Goal: Transaction & Acquisition: Download file/media

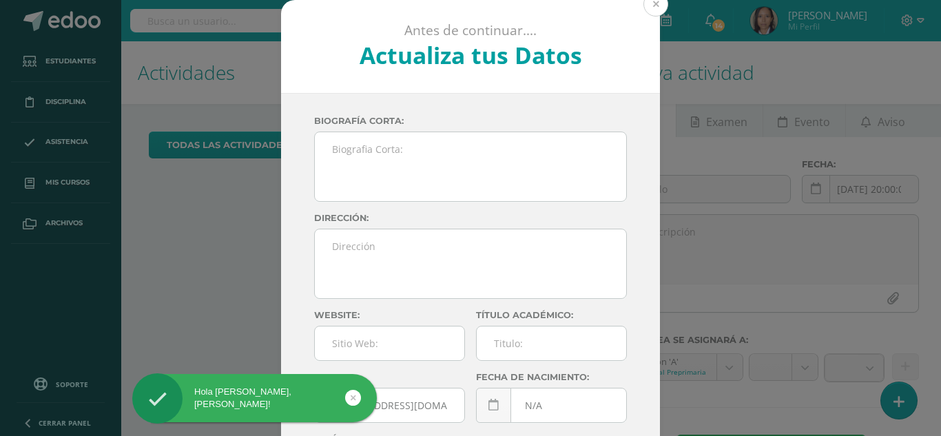
click at [652, 3] on button at bounding box center [655, 4] width 25 height 25
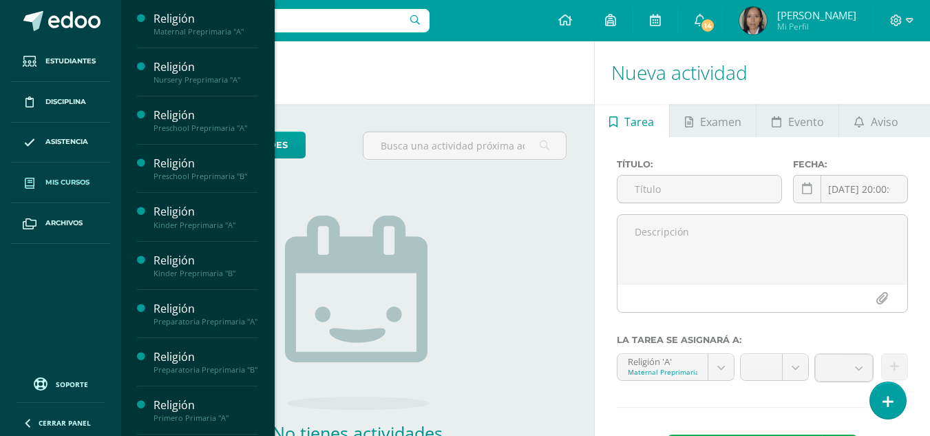
click at [56, 178] on span "Mis cursos" at bounding box center [67, 182] width 44 height 11
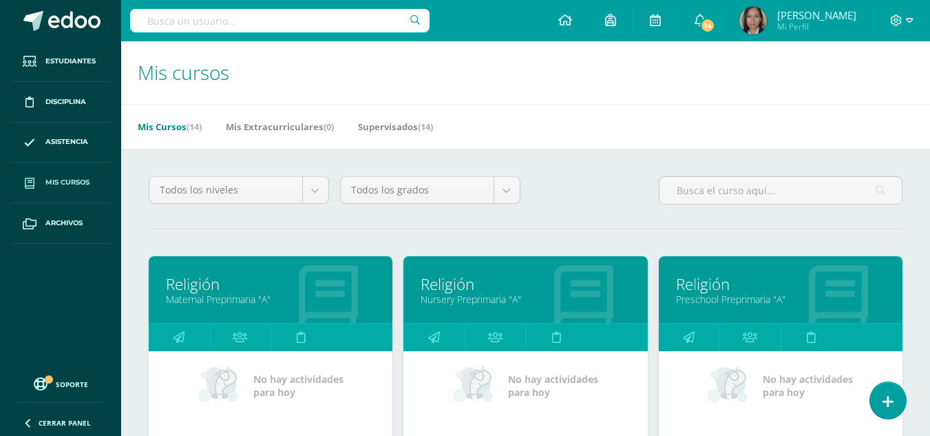
click at [366, 291] on link "Religión" at bounding box center [270, 283] width 209 height 21
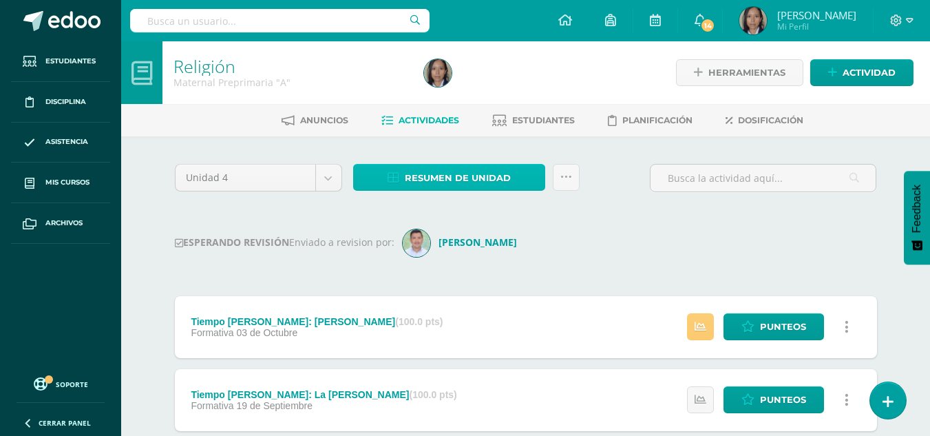
click at [511, 176] on link "Resumen de unidad" at bounding box center [449, 177] width 192 height 27
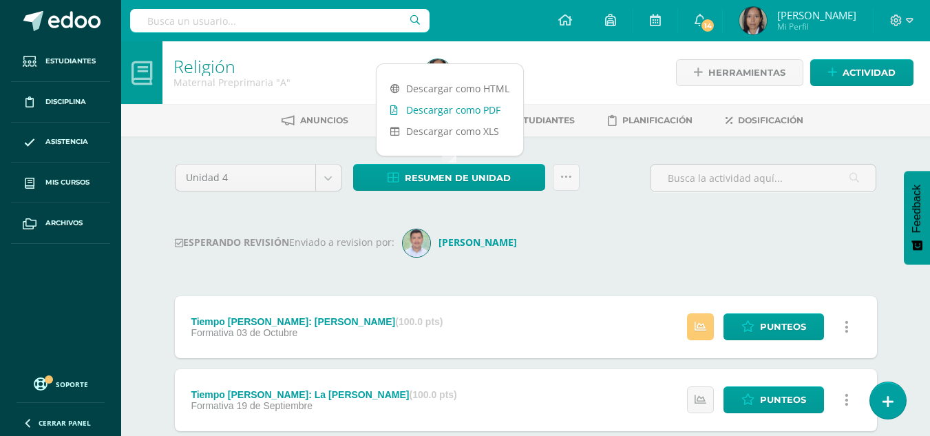
click at [487, 108] on link "Descargar como PDF" at bounding box center [450, 109] width 147 height 21
click at [543, 71] on div at bounding box center [547, 72] width 256 height 63
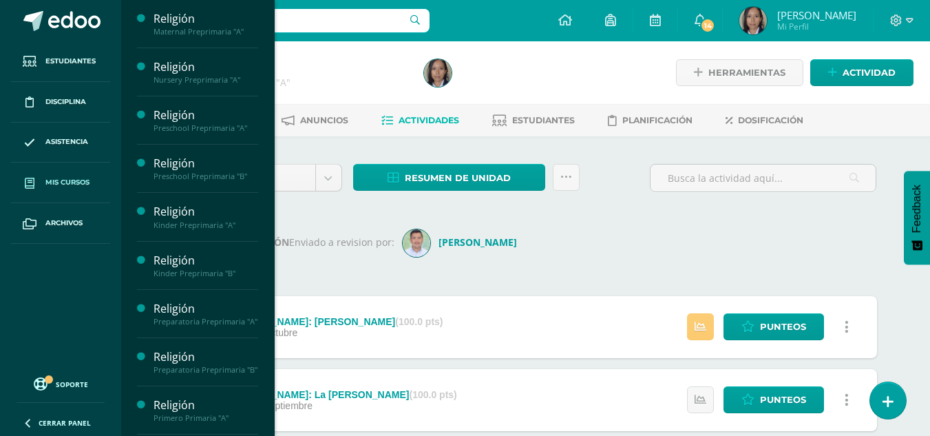
click at [54, 175] on link "Mis cursos" at bounding box center [60, 182] width 99 height 41
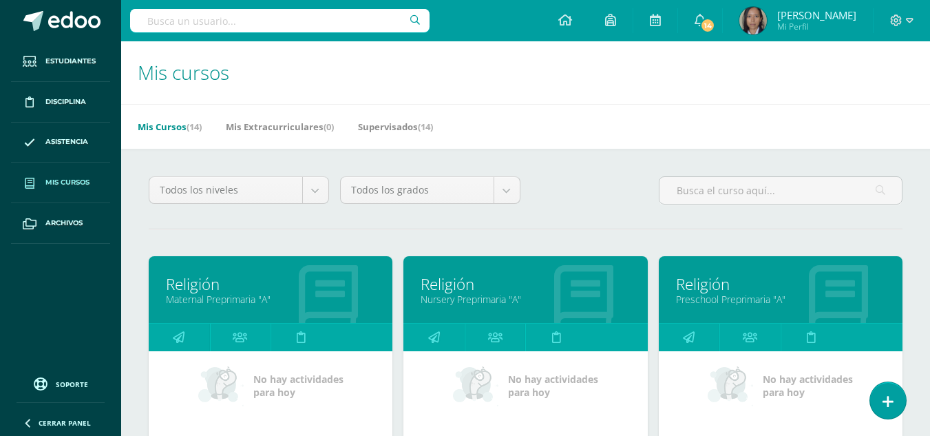
click at [522, 287] on link "Religión" at bounding box center [525, 283] width 209 height 21
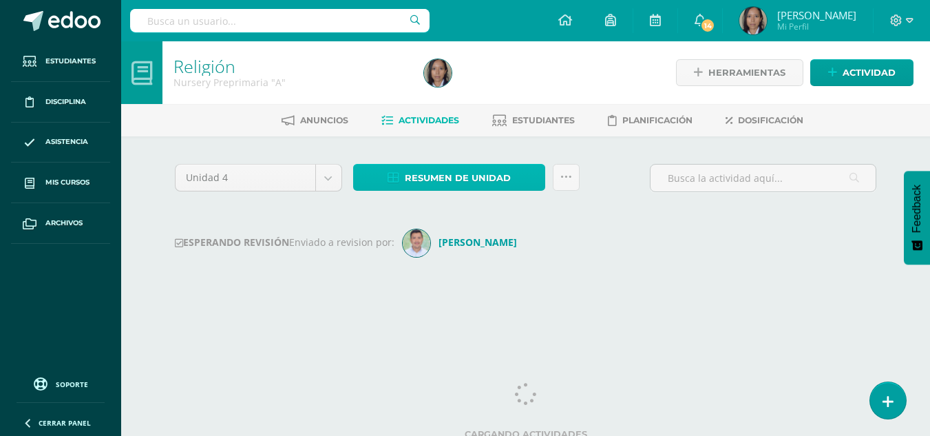
click at [518, 176] on link "Resumen de unidad" at bounding box center [449, 177] width 192 height 27
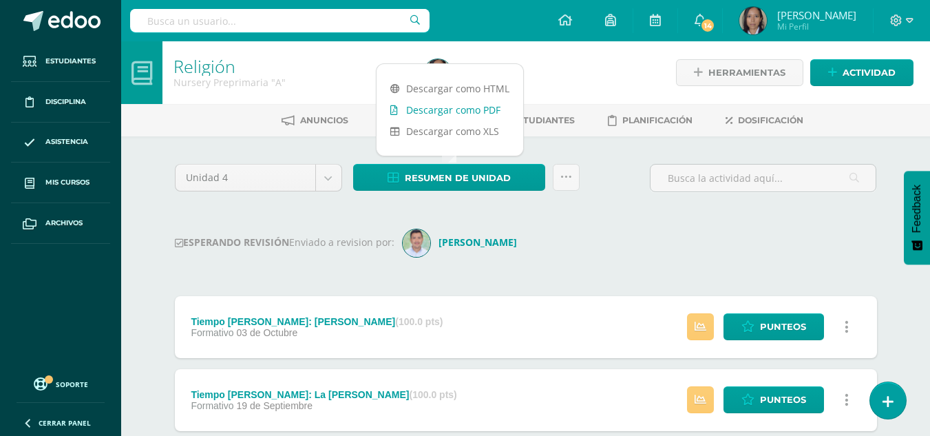
click at [474, 112] on link "Descargar como PDF" at bounding box center [450, 109] width 147 height 21
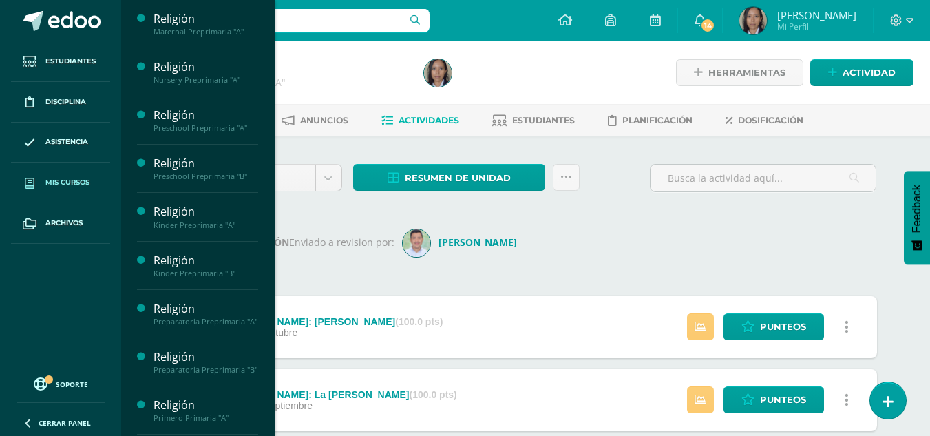
click at [76, 195] on link "Mis cursos" at bounding box center [60, 182] width 99 height 41
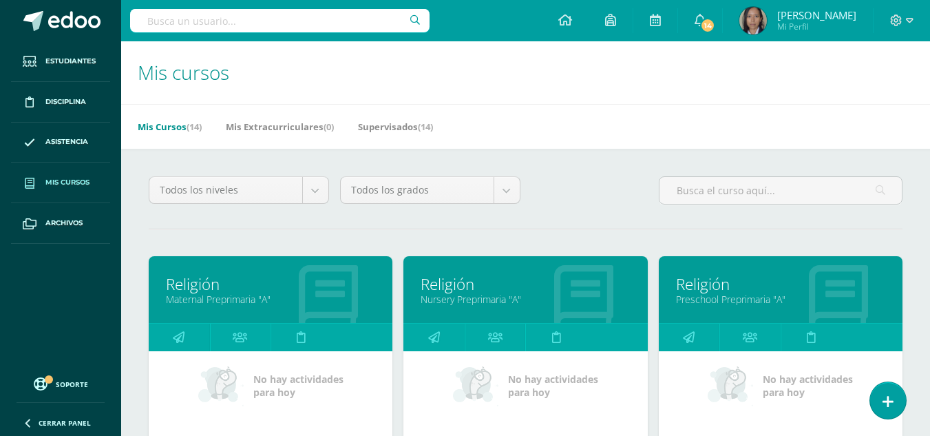
click at [744, 293] on link "Preschool Preprimaria "A"" at bounding box center [780, 299] width 209 height 13
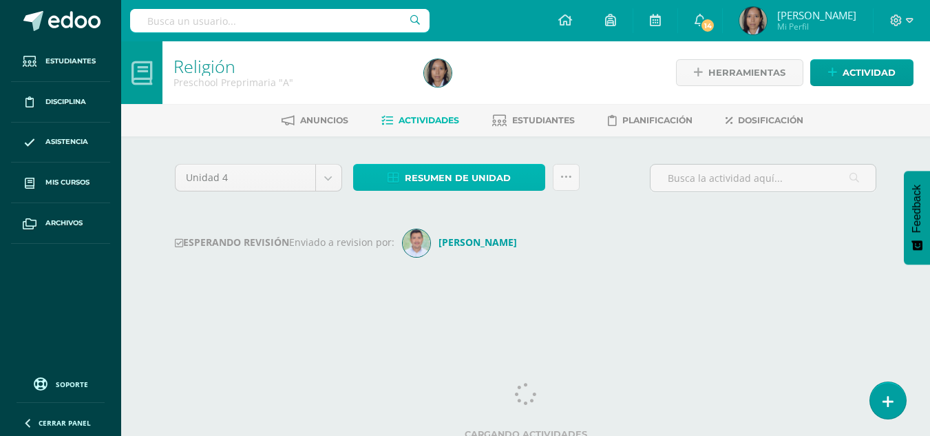
click at [529, 174] on link "Resumen de unidad" at bounding box center [449, 177] width 192 height 27
click at [481, 182] on span "Resumen de unidad" at bounding box center [458, 177] width 106 height 25
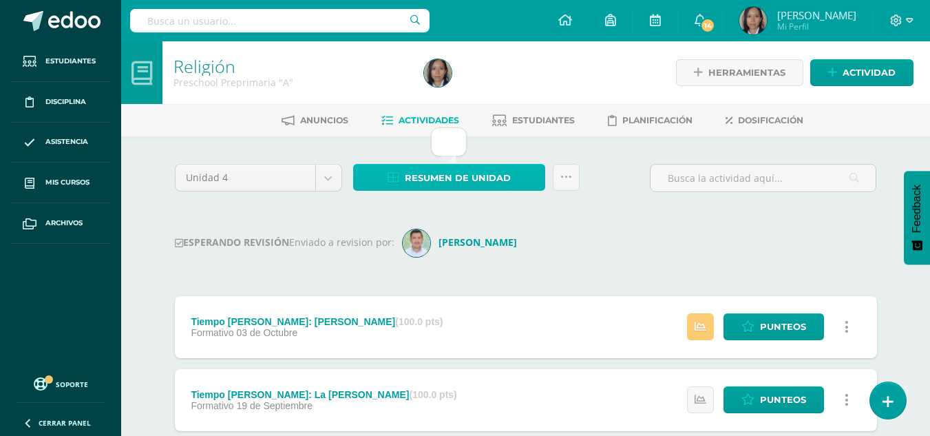
click at [468, 177] on span "Resumen de unidad" at bounding box center [458, 177] width 106 height 25
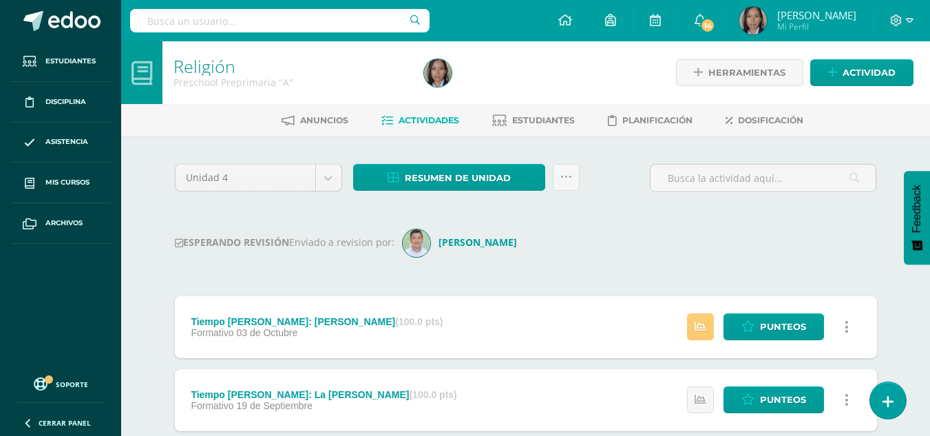
click at [620, 148] on div "Unidad 4 Unidad 1 Unidad 2 Unidad 3 Unidad 4 Resumen de unidad Historial de act…" at bounding box center [525, 402] width 757 height 532
click at [509, 180] on span "Resumen de unidad" at bounding box center [458, 177] width 106 height 25
click at [587, 158] on div "Unidad 4 Unidad 1 Unidad 2 Unidad 3 Unidad 4 Resumen de unidad Historial de act…" at bounding box center [525, 402] width 757 height 532
click at [565, 178] on icon at bounding box center [566, 177] width 12 height 12
click at [600, 159] on div "Unidad 4 Unidad 1 Unidad 2 Unidad 3 Unidad 4 Resumen de unidad ¿Estás seguro qu…" at bounding box center [525, 402] width 757 height 532
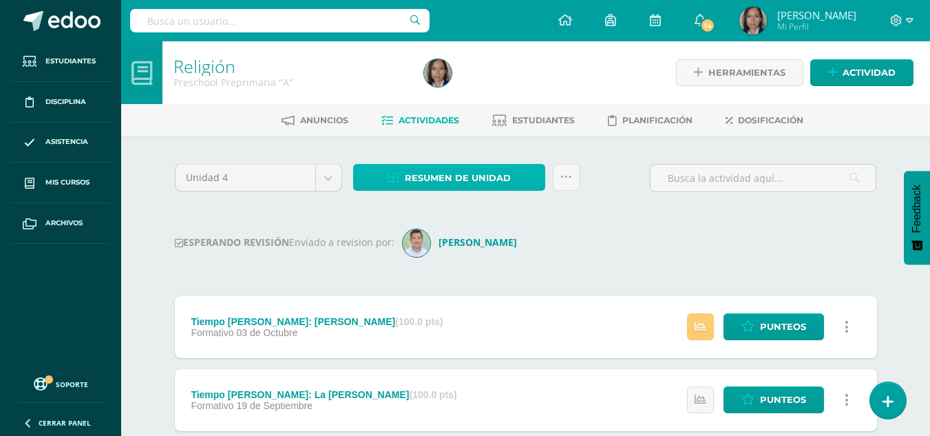
click at [492, 180] on span "Resumen de unidad" at bounding box center [458, 177] width 106 height 25
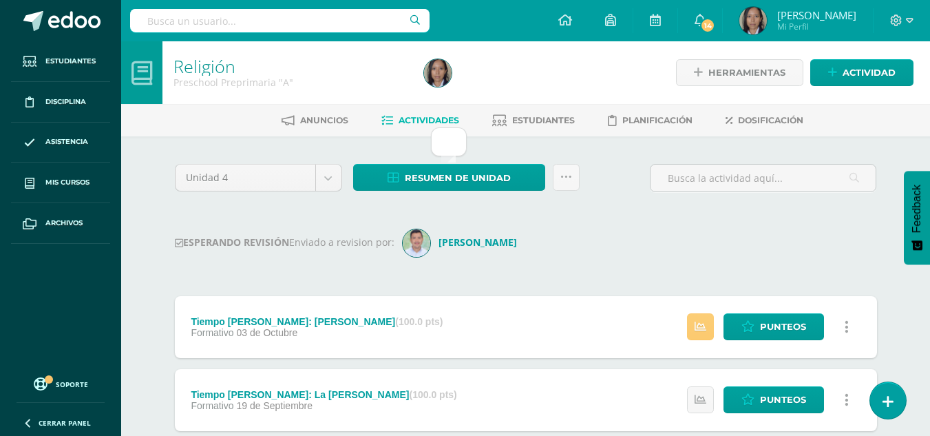
click at [439, 139] on div at bounding box center [449, 141] width 36 height 29
click at [605, 148] on div "Unidad 4 Unidad 1 Unidad 2 Unidad 3 Unidad 4 Resumen de unidad ¿Estás seguro qu…" at bounding box center [525, 402] width 757 height 532
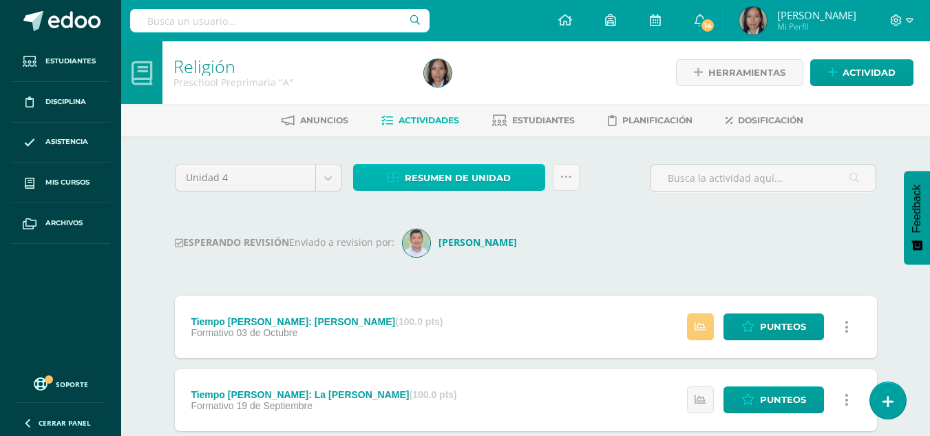
click at [462, 173] on span "Resumen de unidad" at bounding box center [458, 177] width 106 height 25
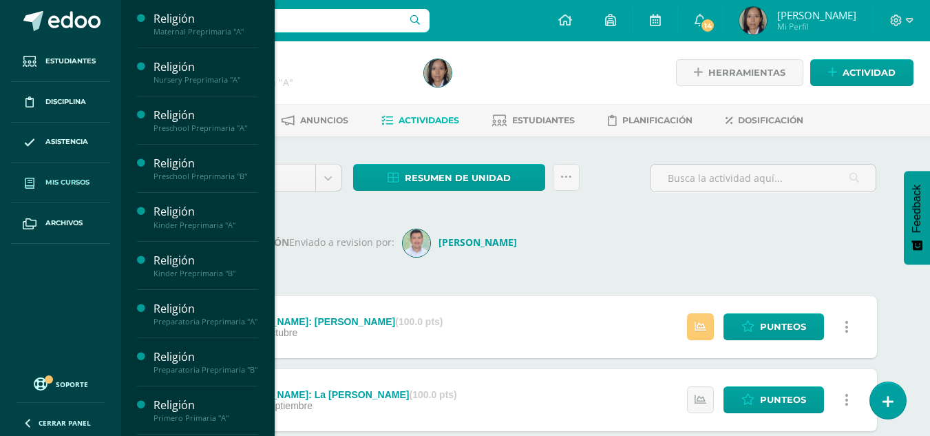
click at [64, 182] on span "Mis cursos" at bounding box center [67, 182] width 44 height 11
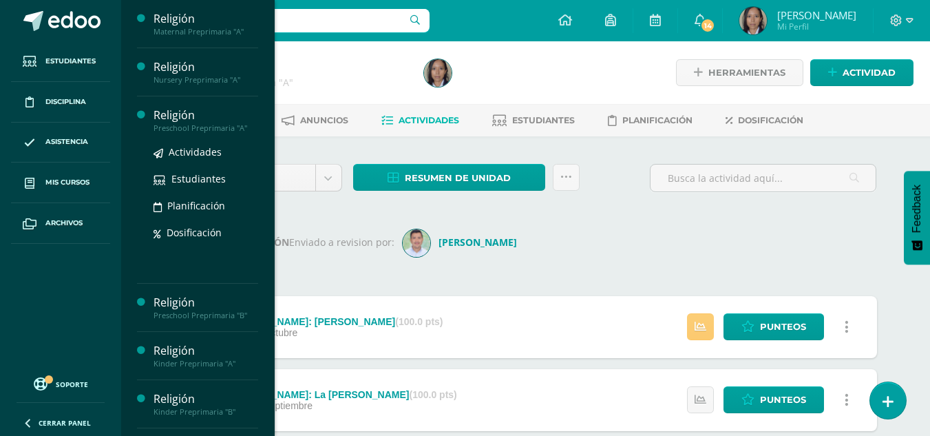
click at [198, 119] on div "Religión" at bounding box center [206, 115] width 105 height 16
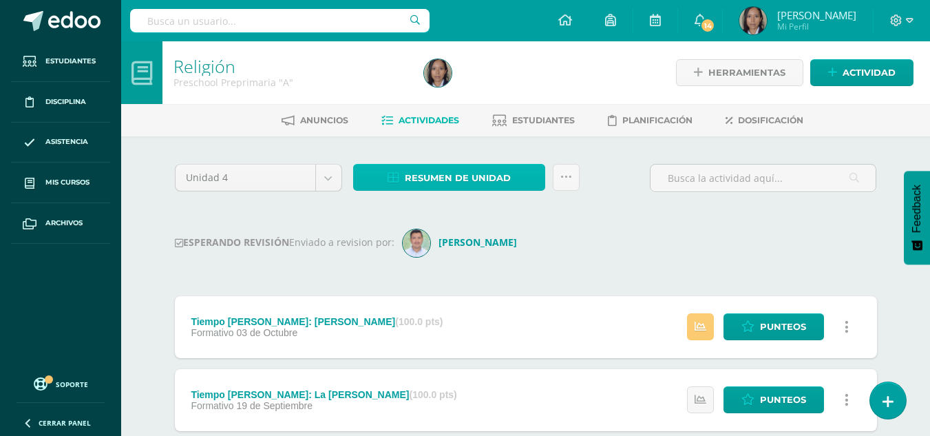
click at [492, 178] on span "Resumen de unidad" at bounding box center [458, 177] width 106 height 25
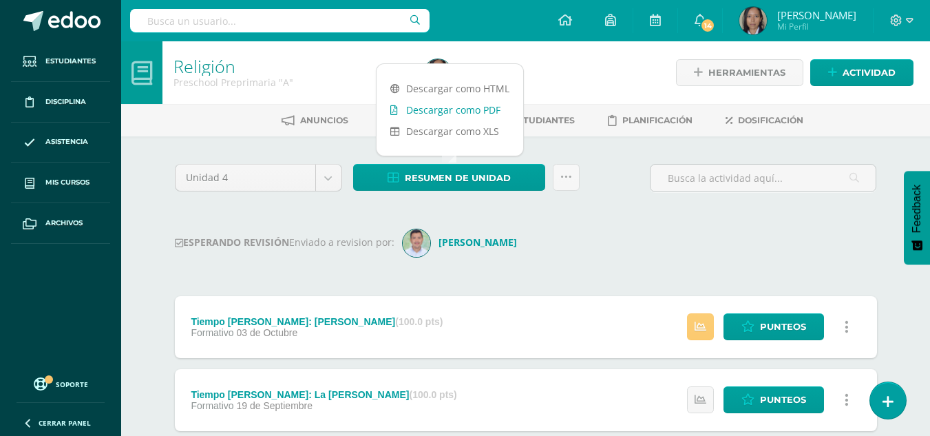
click at [437, 102] on link "Descargar como PDF" at bounding box center [450, 109] width 147 height 21
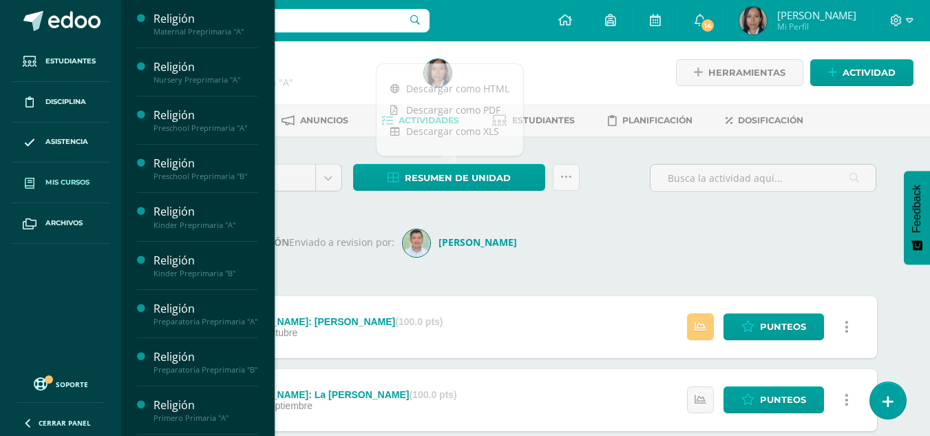
click at [83, 182] on span "Mis cursos" at bounding box center [67, 182] width 44 height 11
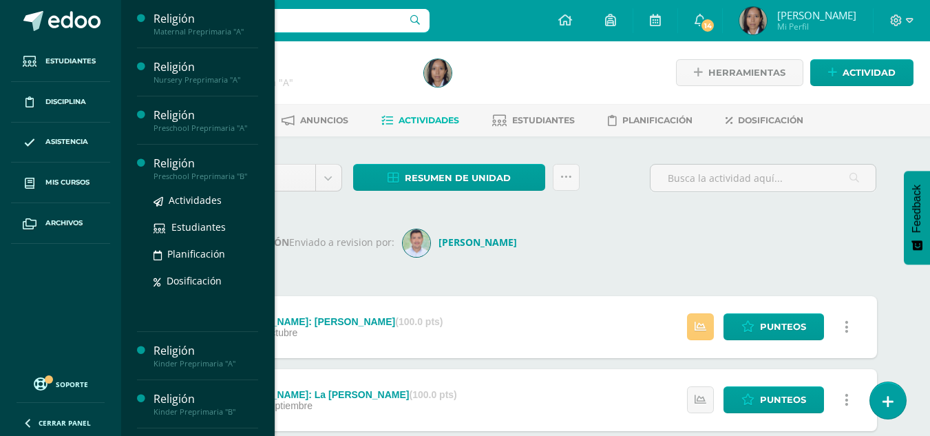
click at [185, 179] on div "Preschool Preprimaria "B"" at bounding box center [206, 176] width 105 height 10
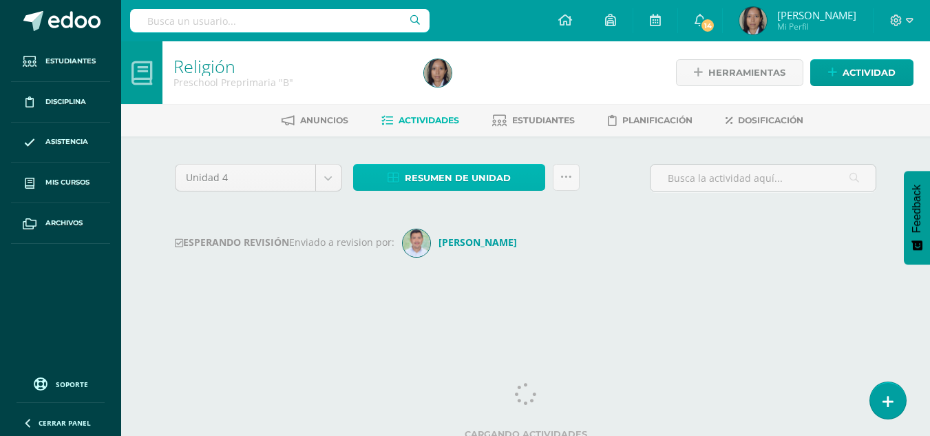
click at [468, 187] on span "Resumen de unidad" at bounding box center [458, 177] width 106 height 25
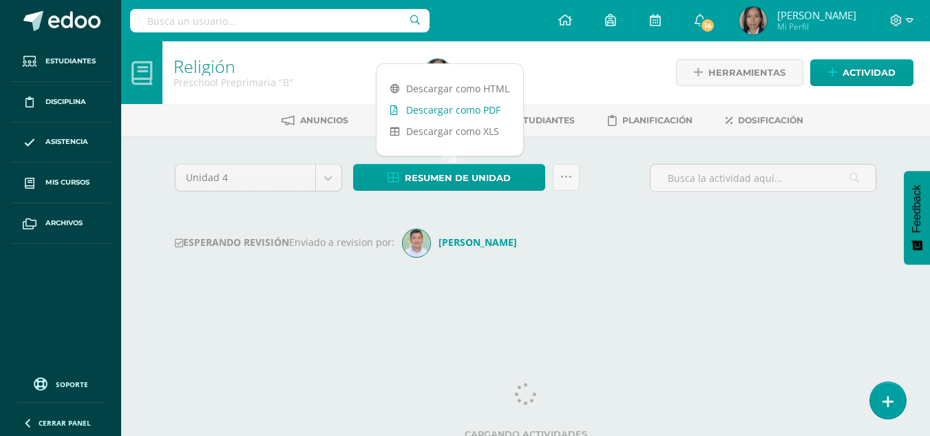
click at [465, 111] on link "Descargar como PDF" at bounding box center [450, 109] width 147 height 21
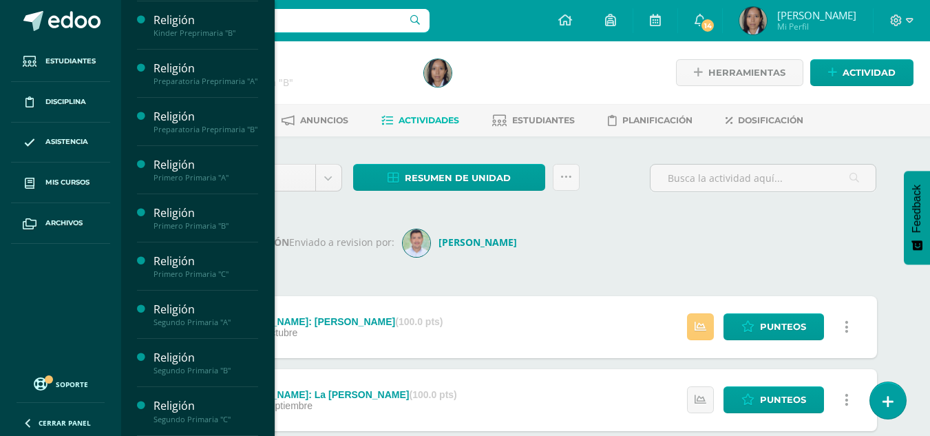
scroll to position [260, 0]
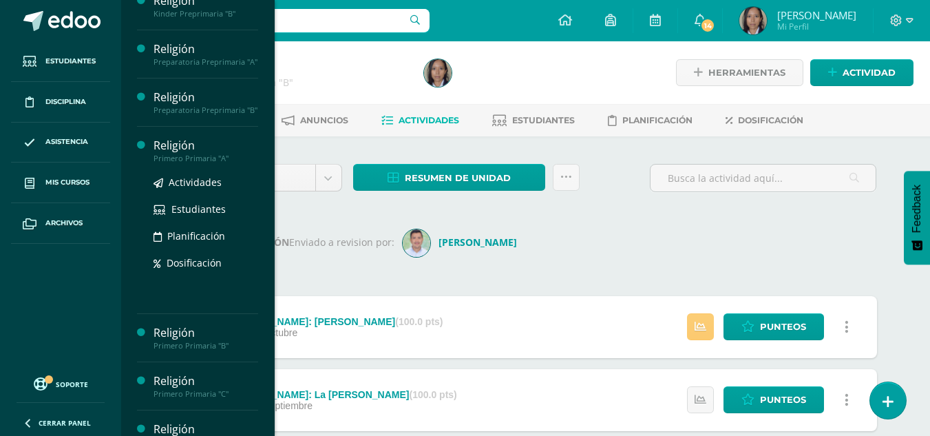
click at [205, 163] on div "Primero Primaria "A"" at bounding box center [206, 159] width 105 height 10
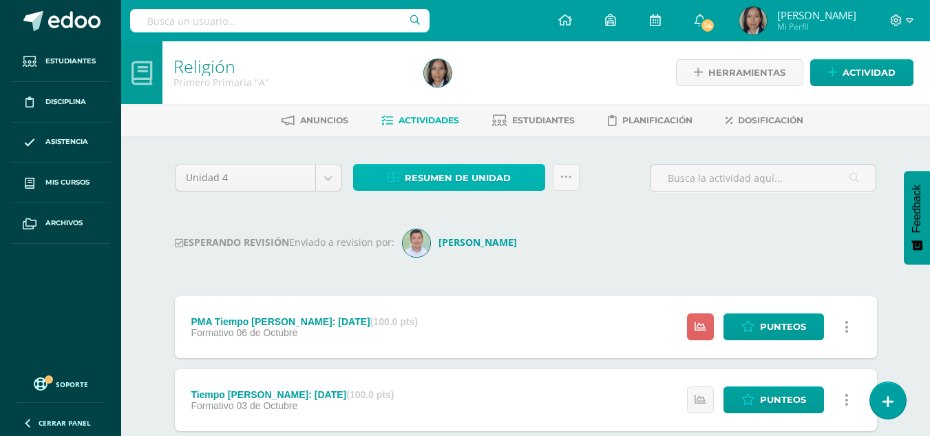
click at [472, 171] on span "Resumen de unidad" at bounding box center [458, 177] width 106 height 25
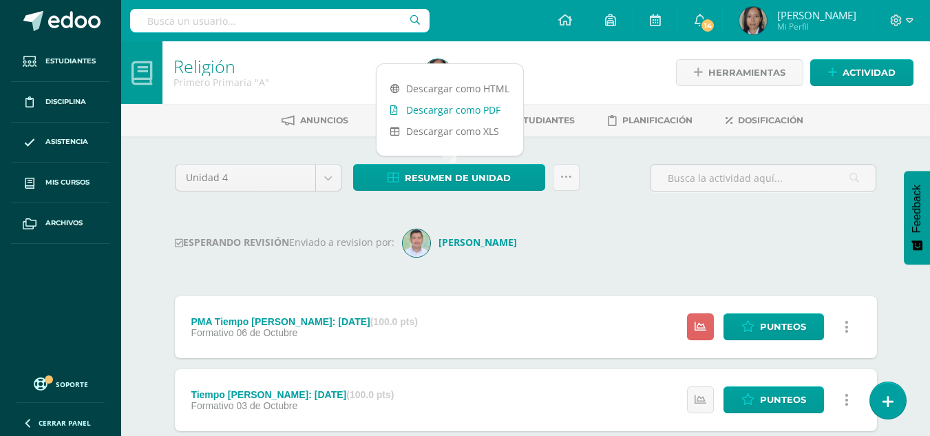
click at [480, 106] on link "Descargar como PDF" at bounding box center [450, 109] width 147 height 21
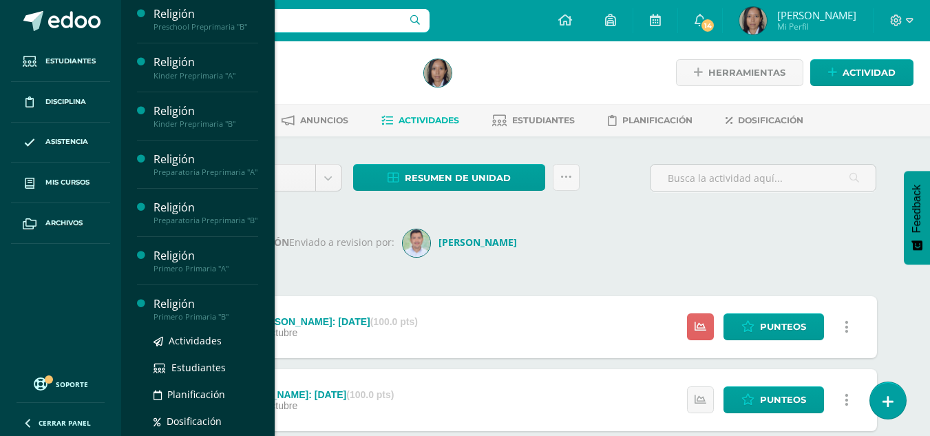
scroll to position [149, 0]
click at [187, 313] on div "Religión" at bounding box center [206, 305] width 105 height 16
click at [192, 313] on div "Religión" at bounding box center [206, 305] width 105 height 16
click at [202, 322] on div "Primero Primaria "B"" at bounding box center [206, 318] width 105 height 10
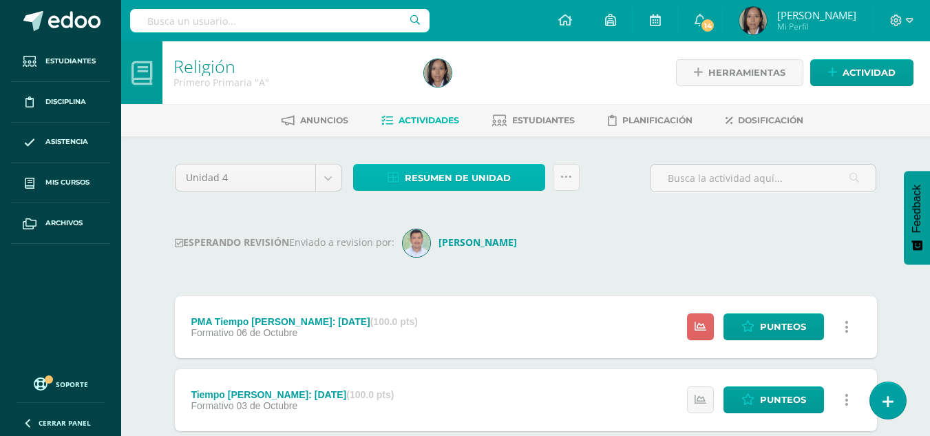
click at [437, 176] on span "Resumen de unidad" at bounding box center [458, 177] width 106 height 25
click at [502, 173] on span "Resumen de unidad" at bounding box center [458, 177] width 106 height 25
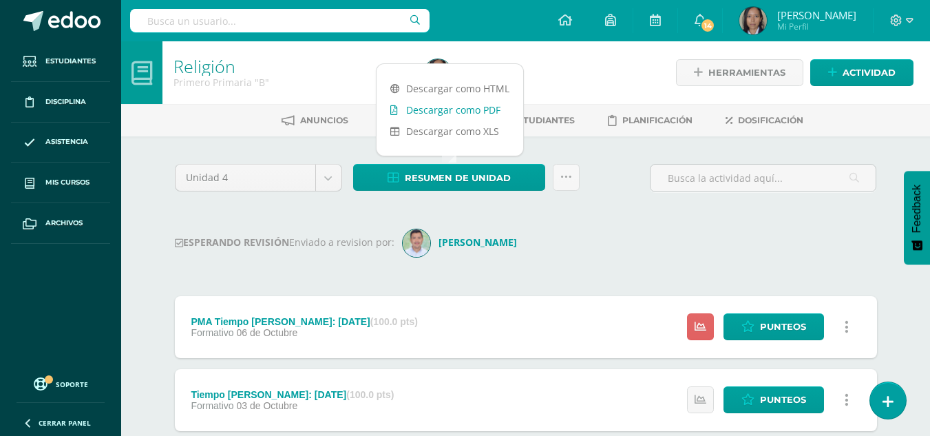
click at [470, 110] on link "Descargar como PDF" at bounding box center [450, 109] width 147 height 21
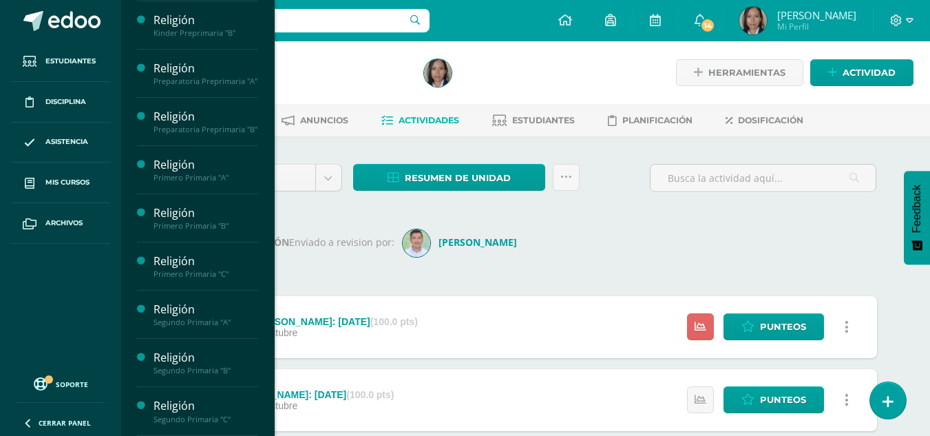
scroll to position [260, 0]
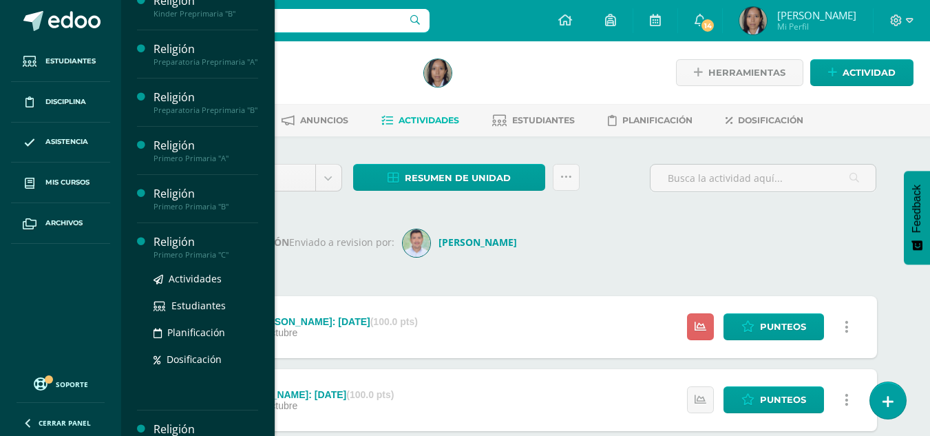
click at [192, 260] on div "Primero Primaria "C"" at bounding box center [206, 255] width 105 height 10
click at [208, 260] on div "Primero Primaria "C"" at bounding box center [206, 255] width 105 height 10
click at [189, 260] on div "Primero Primaria "C"" at bounding box center [206, 255] width 105 height 10
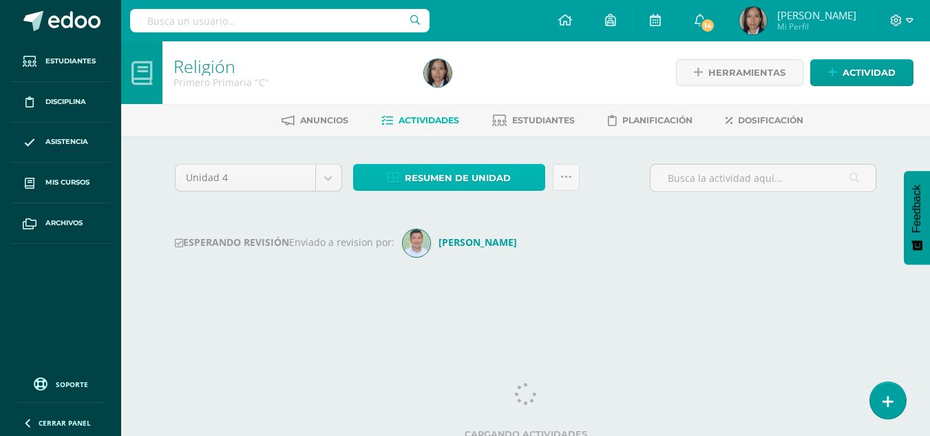
click at [457, 176] on span "Resumen de unidad" at bounding box center [458, 177] width 106 height 25
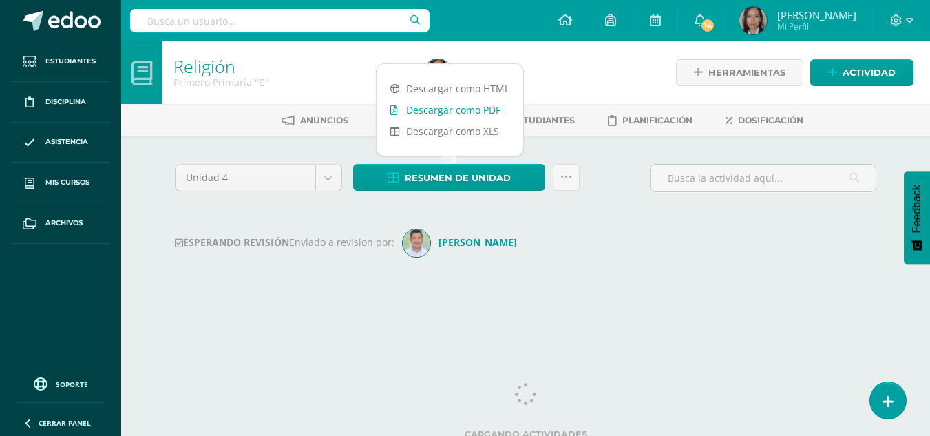
click at [469, 112] on link "Descargar como PDF" at bounding box center [450, 109] width 147 height 21
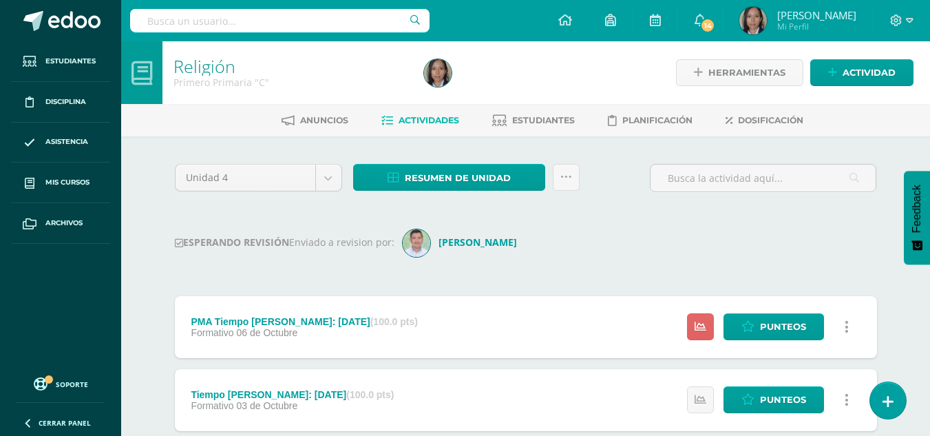
click at [573, 50] on div at bounding box center [547, 72] width 256 height 63
